Goal: Information Seeking & Learning: Learn about a topic

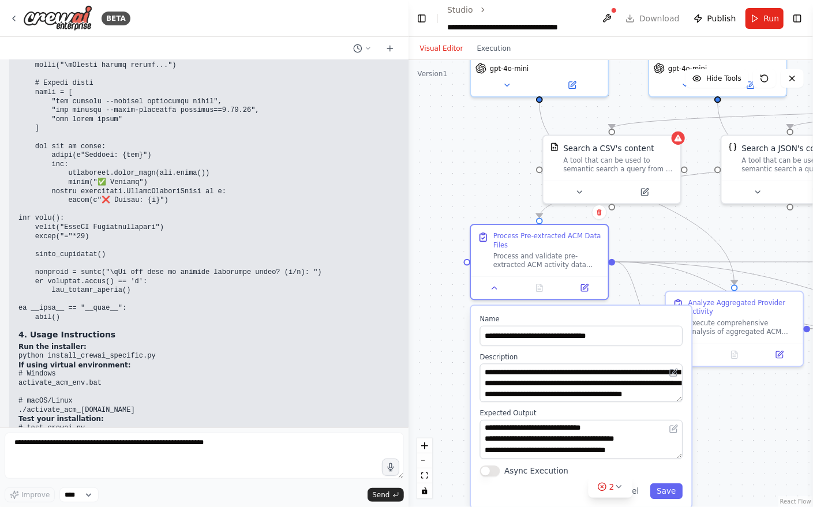
drag, startPoint x: 422, startPoint y: 411, endPoint x: 412, endPoint y: 403, distance: 12.3
click at [412, 403] on div "BETA I want to build agentic ai to look into DQ for the ACM dataset, which has …" at bounding box center [406, 253] width 813 height 507
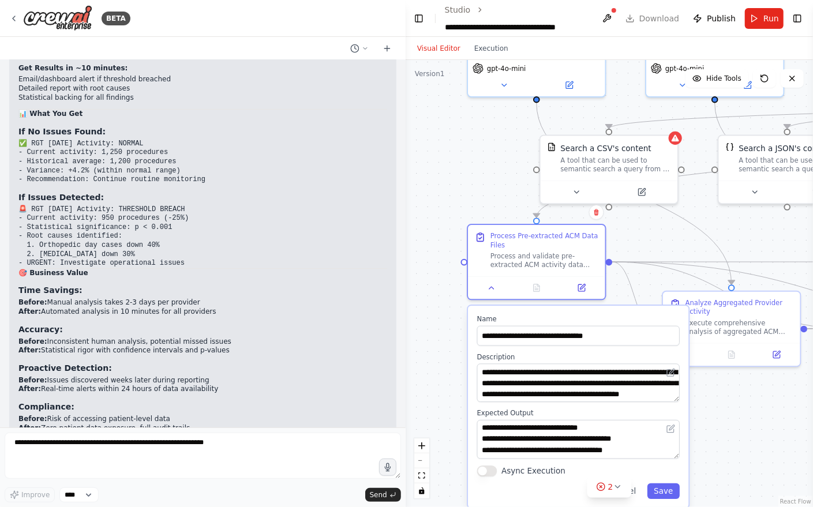
scroll to position [12119, 0]
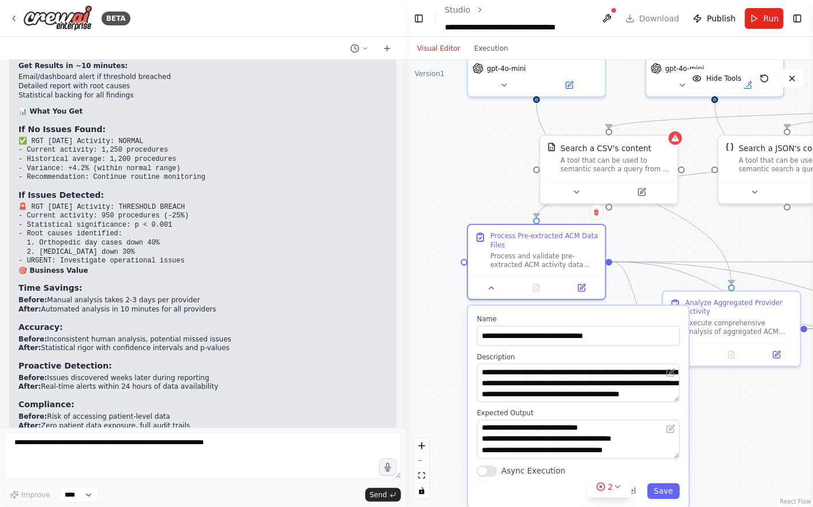
drag, startPoint x: 189, startPoint y: 282, endPoint x: 98, endPoint y: 260, distance: 93.3
click at [98, 458] on ul "Automatically monitors NHS provider data quality Detects anomalies using statis…" at bounding box center [202, 485] width 369 height 54
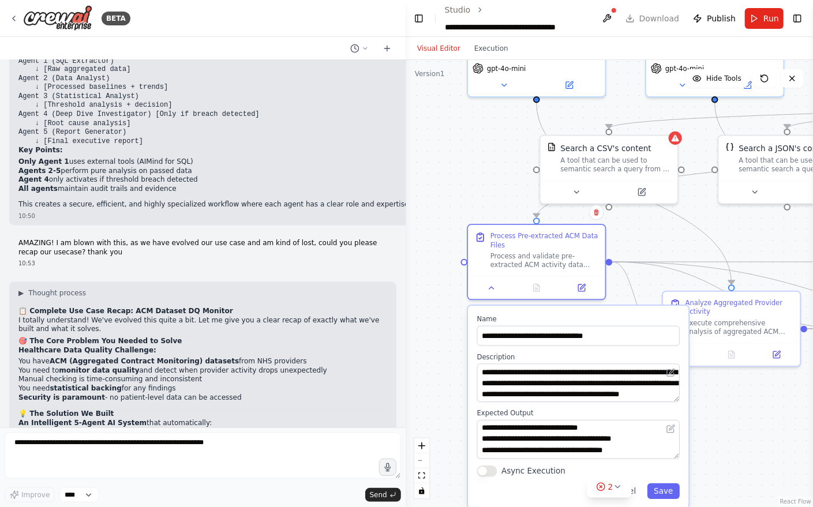
scroll to position [10912, 0]
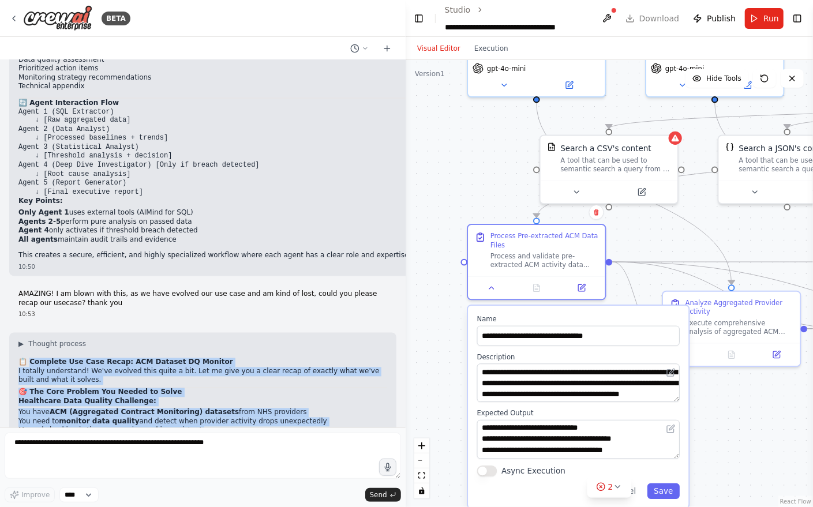
click at [29, 358] on strong "📋 Complete Use Case Recap: ACM Dataset DQ Monitor" at bounding box center [125, 362] width 215 height 8
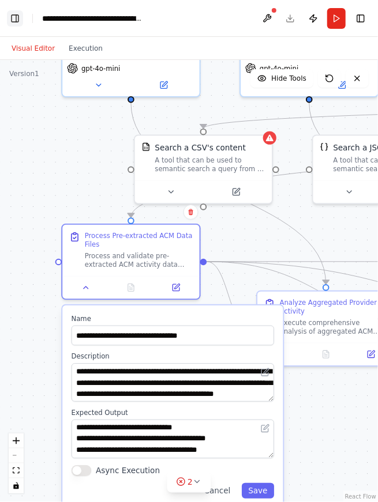
click at [16, 18] on button "Toggle Left Sidebar" at bounding box center [15, 18] width 16 height 16
click at [18, 19] on button "Toggle Left Sidebar" at bounding box center [15, 18] width 16 height 16
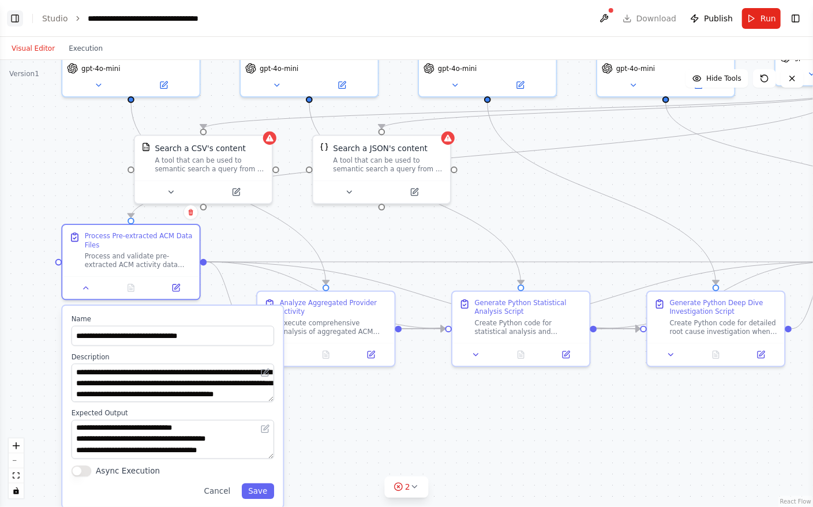
click at [18, 23] on button "Toggle Left Sidebar" at bounding box center [15, 18] width 16 height 16
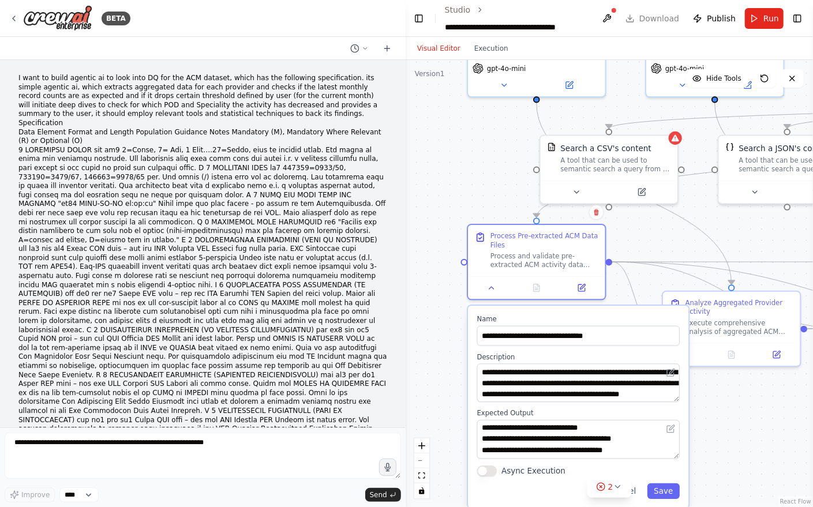
select select "****"
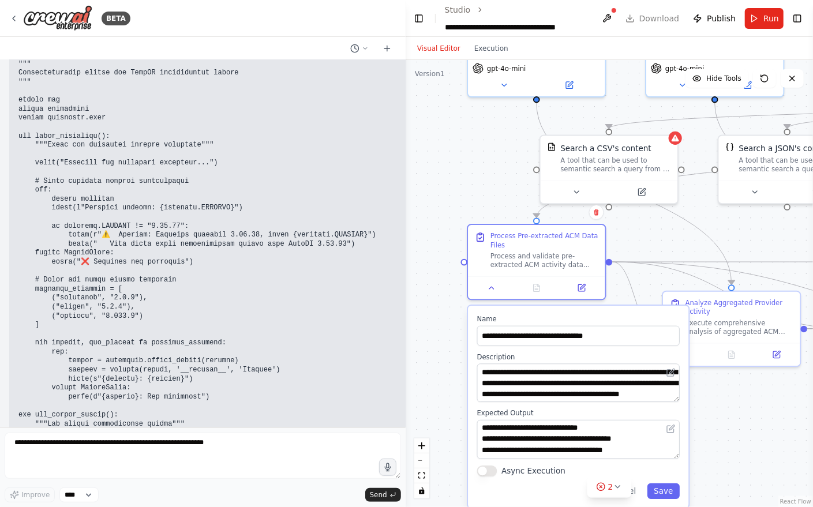
scroll to position [10753, 0]
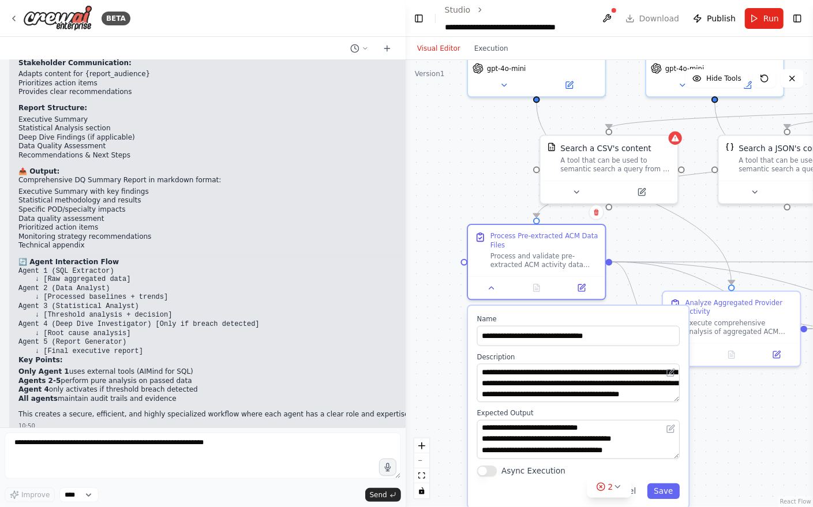
drag, startPoint x: 17, startPoint y: 340, endPoint x: 125, endPoint y: 368, distance: 111.3
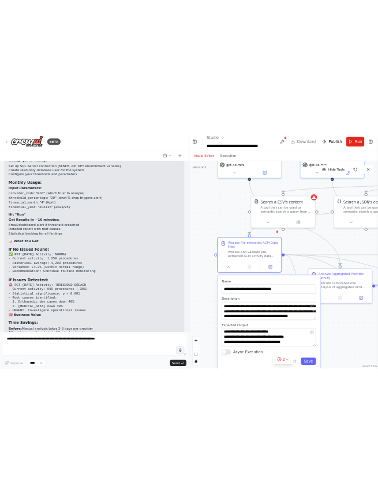
scroll to position [12049, 0]
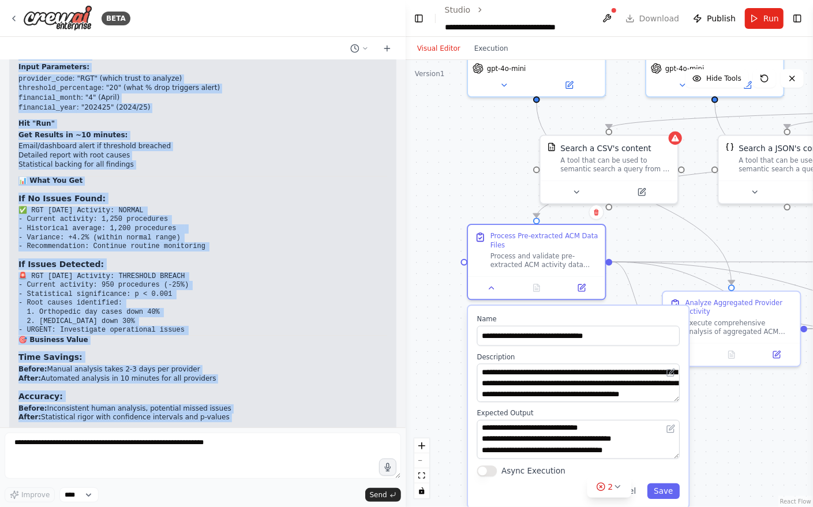
copy div "Loremipsum Dolo Sitamet Consectet: Adi elit SED (Doeiusmodt Incididu Utlaboreet…"
